Goal: Complete application form

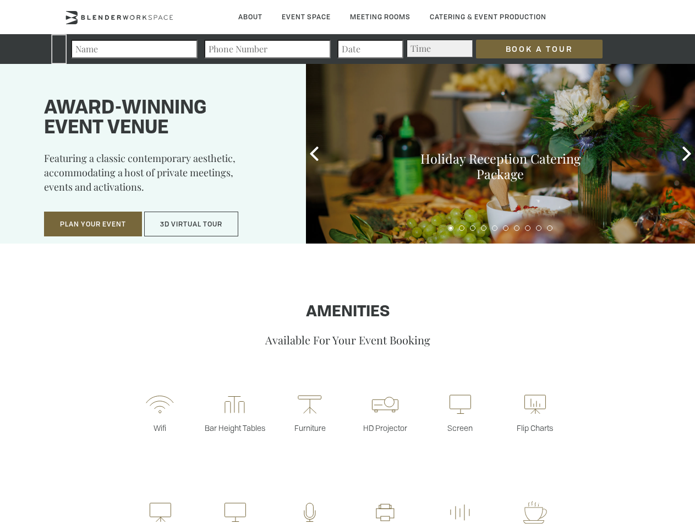
click at [531, 49] on input "Book a Tour" at bounding box center [539, 49] width 127 height 19
click at [93, 224] on button "Plan Your Event" at bounding box center [93, 223] width 98 height 25
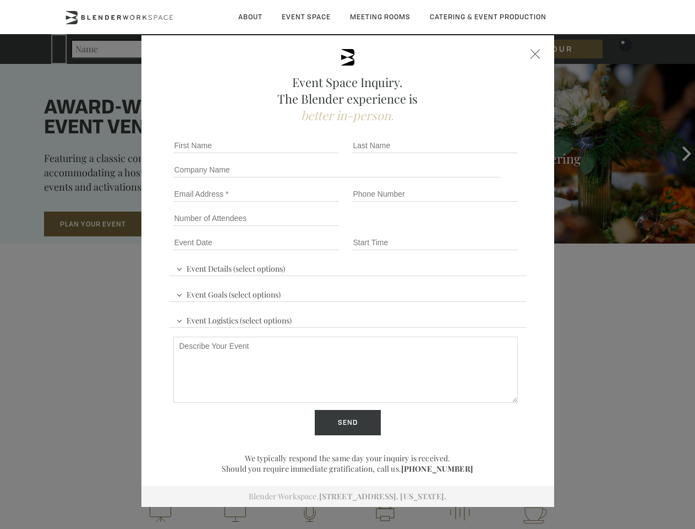
click at [192, 224] on button "3D Virtual Tour" at bounding box center [191, 223] width 94 height 25
click at [314, 154] on div "First name *" at bounding box center [258, 145] width 179 height 24
click at [687, 154] on div "Event Space Inquiry. The Blender experience is better in-person. Event Details …" at bounding box center [347, 264] width 695 height 529
click at [451, 228] on fieldset "Number of Attendees Budget Range" at bounding box center [348, 218] width 358 height 24
click at [462, 228] on fieldset "Number of Attendees Budget Range" at bounding box center [348, 218] width 358 height 24
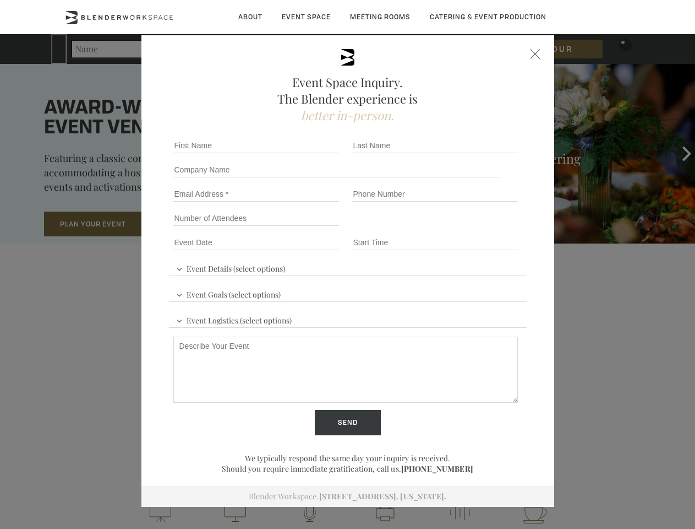
click at [473, 228] on fieldset "Number of Attendees Budget Range" at bounding box center [348, 218] width 358 height 24
click at [484, 228] on fieldset "Number of Attendees Budget Range" at bounding box center [348, 218] width 358 height 24
click at [495, 228] on fieldset "Number of Attendees Budget Range" at bounding box center [348, 218] width 358 height 24
